Goal: Communication & Community: Participate in discussion

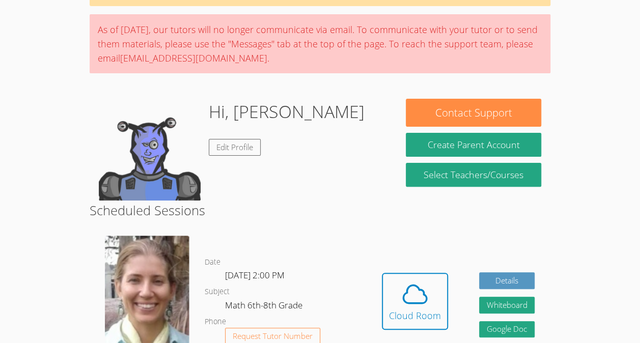
scroll to position [90, 0]
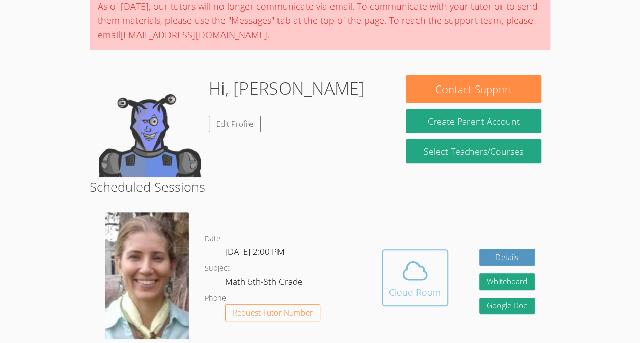
click at [385, 262] on button "Cloud Room" at bounding box center [415, 277] width 66 height 57
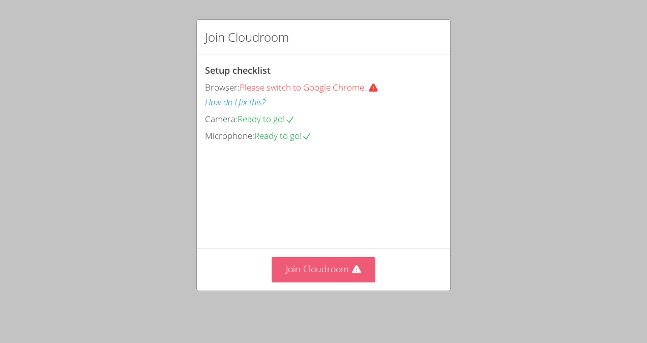
click at [320, 268] on button "Join Cloudroom" at bounding box center [324, 269] width 104 height 25
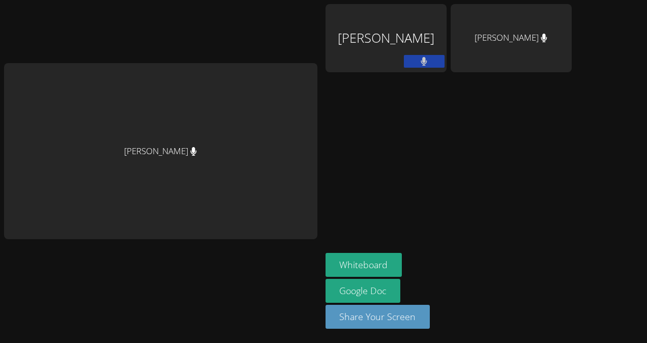
click at [639, 254] on div "[PERSON_NAME] [PERSON_NAME] [PERSON_NAME] [PERSON_NAME] Whiteboard Google Doc S…" at bounding box center [323, 171] width 647 height 343
click at [326, 264] on button "Whiteboard" at bounding box center [364, 265] width 77 height 24
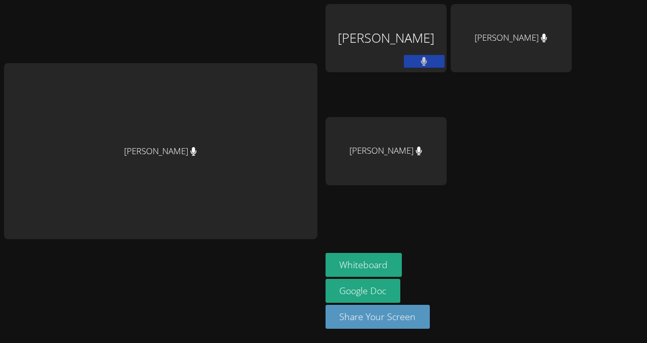
click at [201, 101] on div "[PERSON_NAME]" at bounding box center [160, 151] width 313 height 176
click at [247, 267] on div at bounding box center [160, 259] width 313 height 41
click at [242, 122] on div "[PERSON_NAME]" at bounding box center [160, 151] width 313 height 176
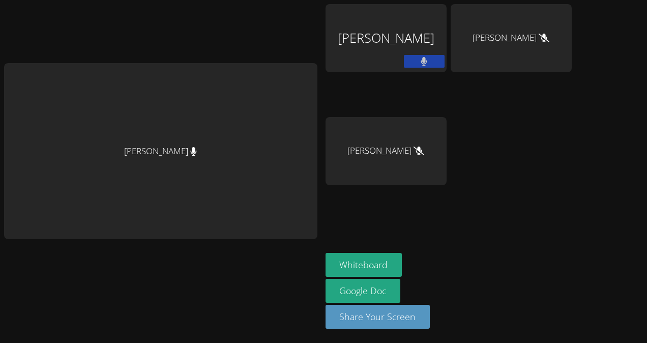
click at [242, 122] on div "[PERSON_NAME]" at bounding box center [160, 151] width 313 height 176
